Goal: Understand process/instructions

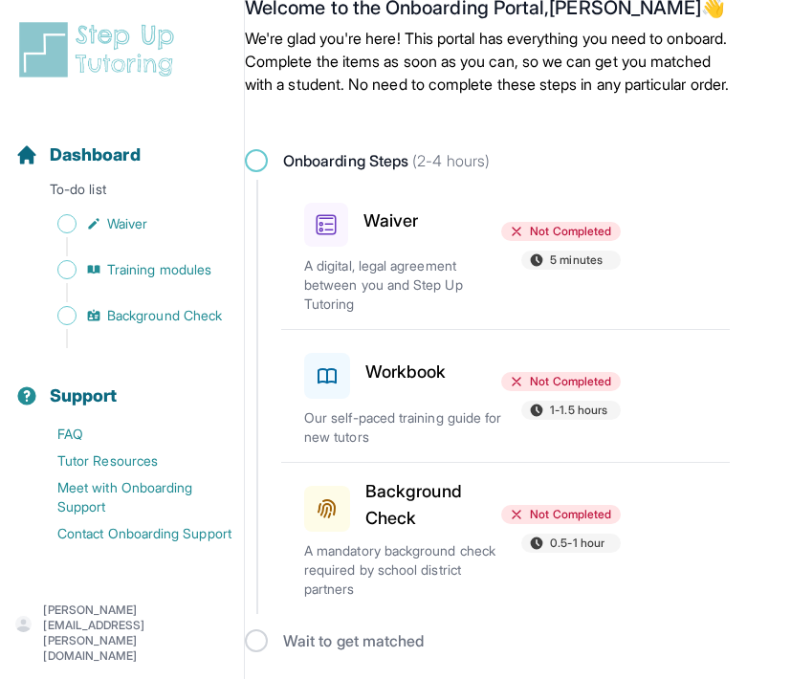
scroll to position [77, 0]
click at [265, 163] on span at bounding box center [256, 160] width 23 height 23
click at [258, 163] on span at bounding box center [256, 160] width 23 height 23
click at [105, 228] on link "Waiver" at bounding box center [129, 224] width 229 height 27
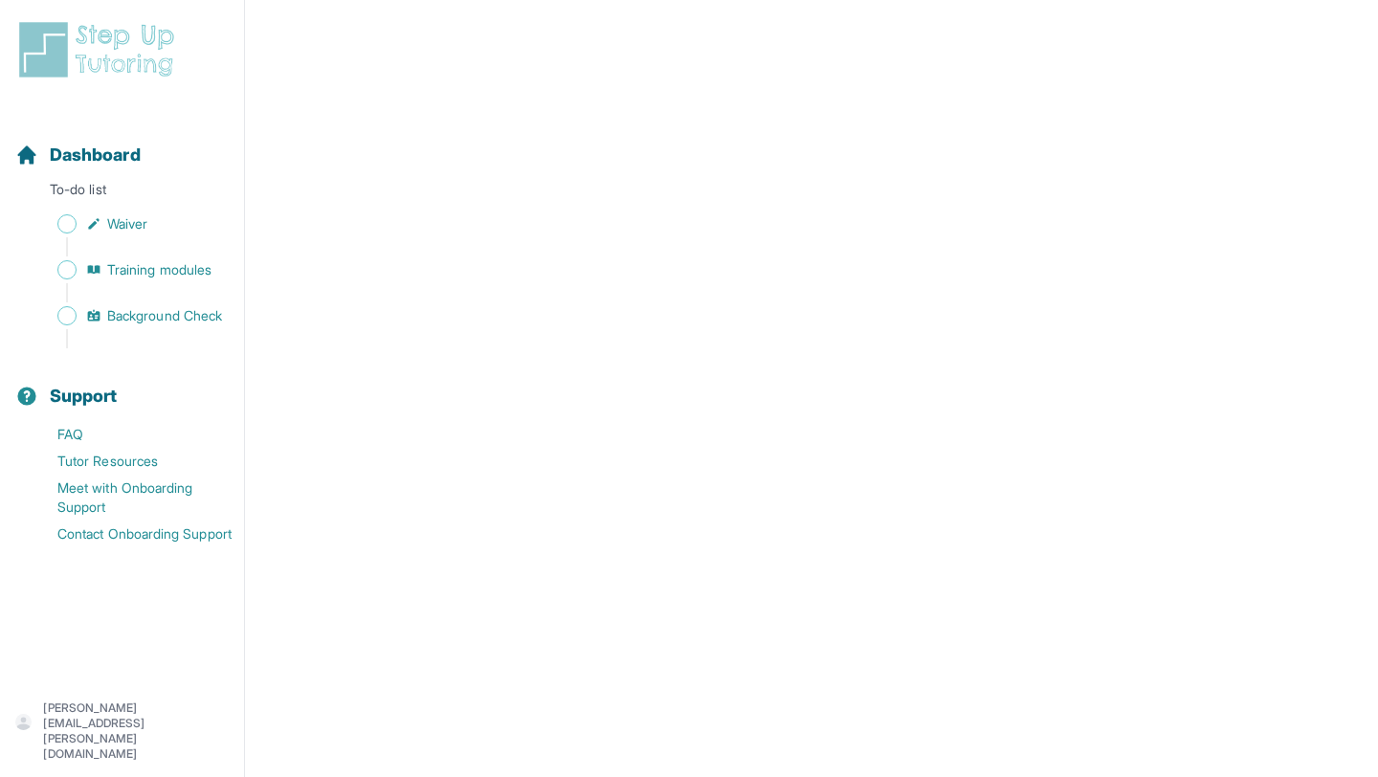
scroll to position [1268, 0]
click at [93, 233] on link "Waiver" at bounding box center [129, 224] width 229 height 27
click at [78, 233] on link "Waiver" at bounding box center [129, 224] width 229 height 27
click at [162, 267] on span "Training modules" at bounding box center [159, 269] width 104 height 19
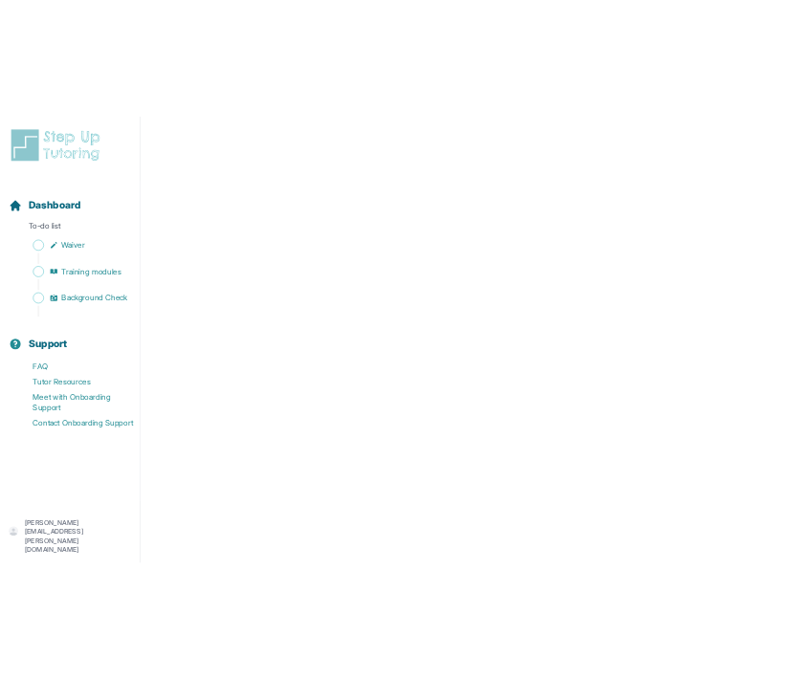
scroll to position [717, 0]
